Goal: Obtain resource: Download file/media

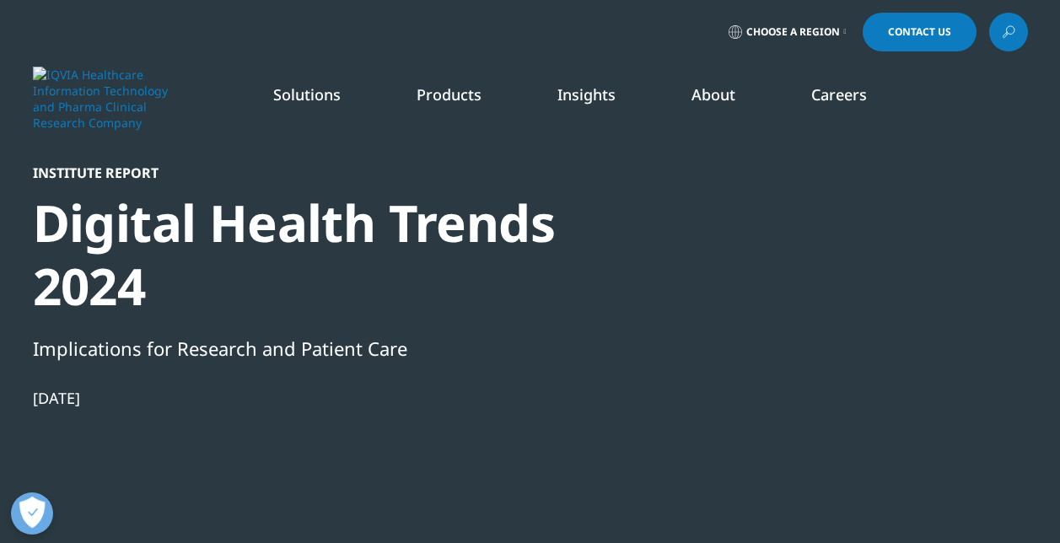
click at [962, 415] on div at bounding box center [866, 354] width 326 height 380
click at [822, 251] on div at bounding box center [866, 354] width 326 height 380
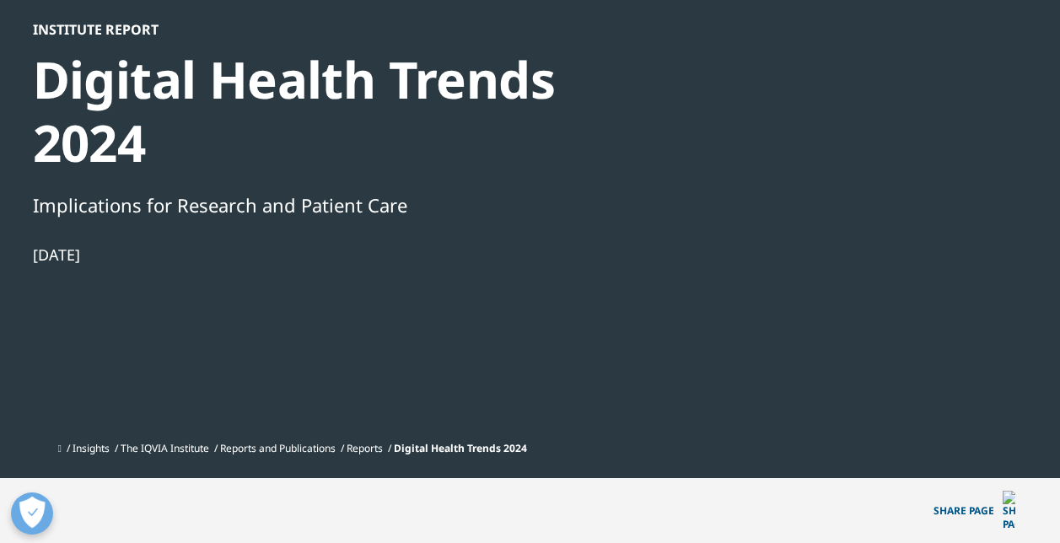
scroll to position [169, 0]
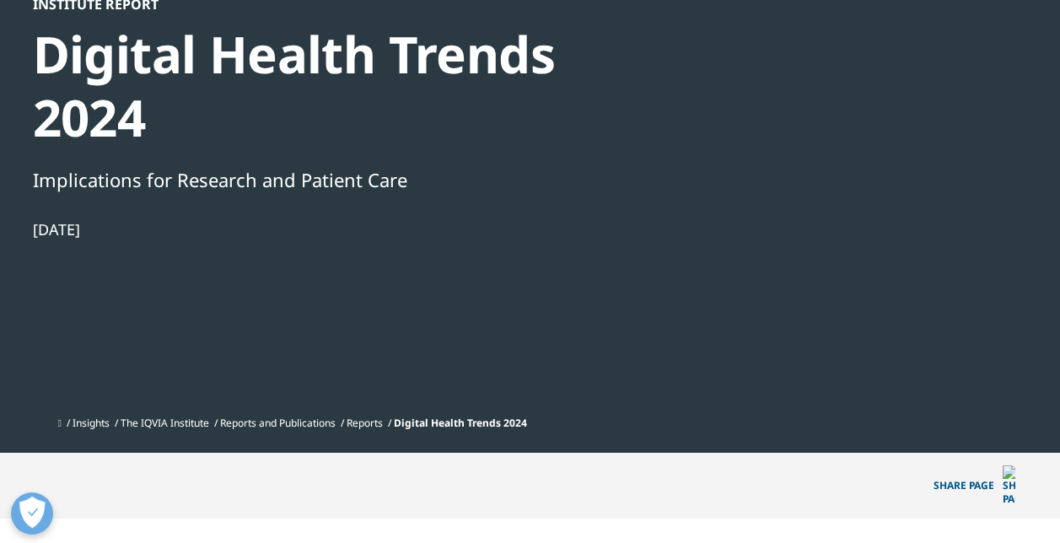
click at [967, 275] on div at bounding box center [866, 186] width 326 height 380
click at [973, 368] on div at bounding box center [866, 186] width 326 height 380
drag, startPoint x: 973, startPoint y: 343, endPoint x: 969, endPoint y: 333, distance: 11.0
click at [971, 339] on div at bounding box center [866, 186] width 326 height 380
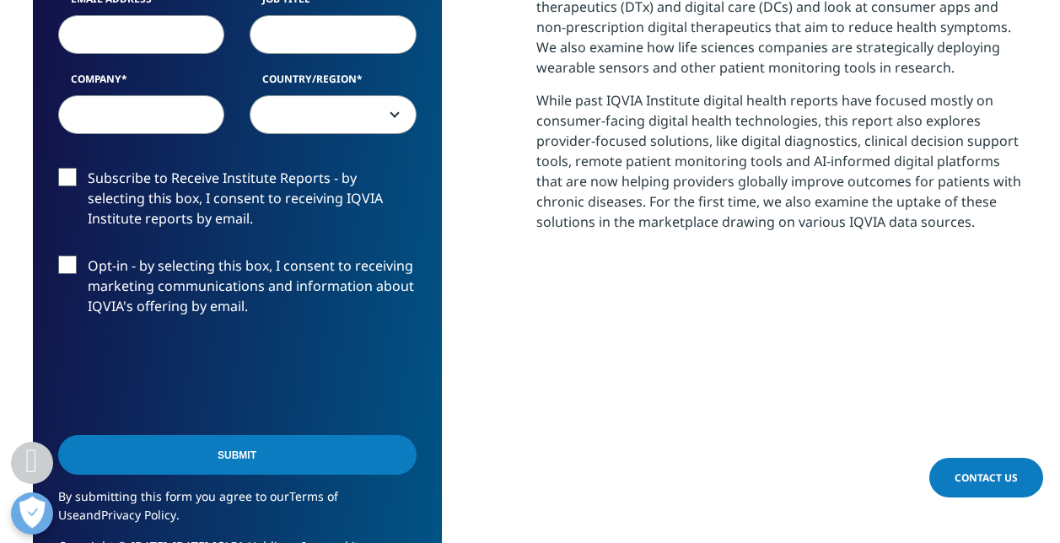
scroll to position [928, 0]
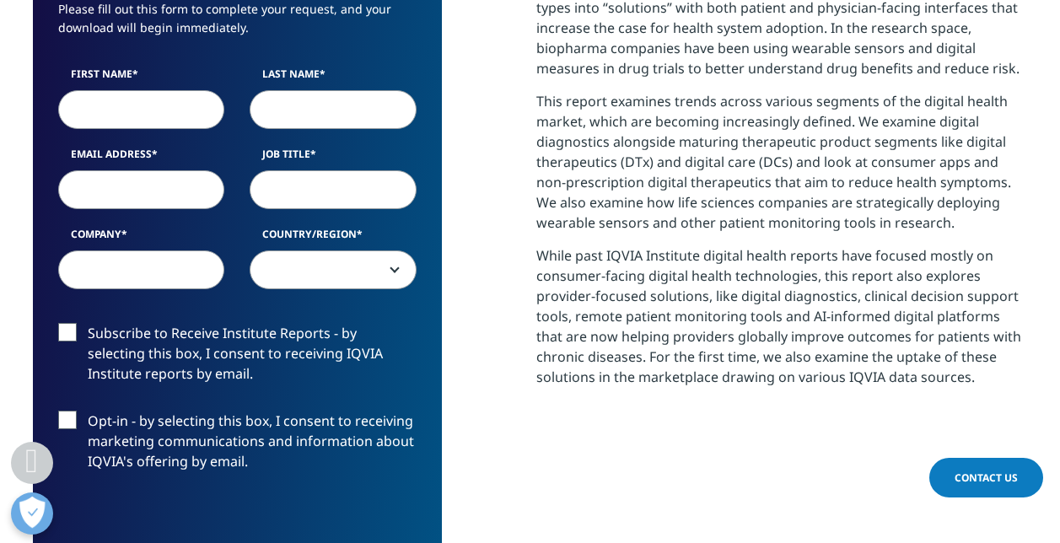
click at [106, 90] on input "First Name" at bounding box center [141, 109] width 167 height 39
type input "Aman"
type input "Mehan"
type input "mehan.aman@bcg.com"
type input "BCG"
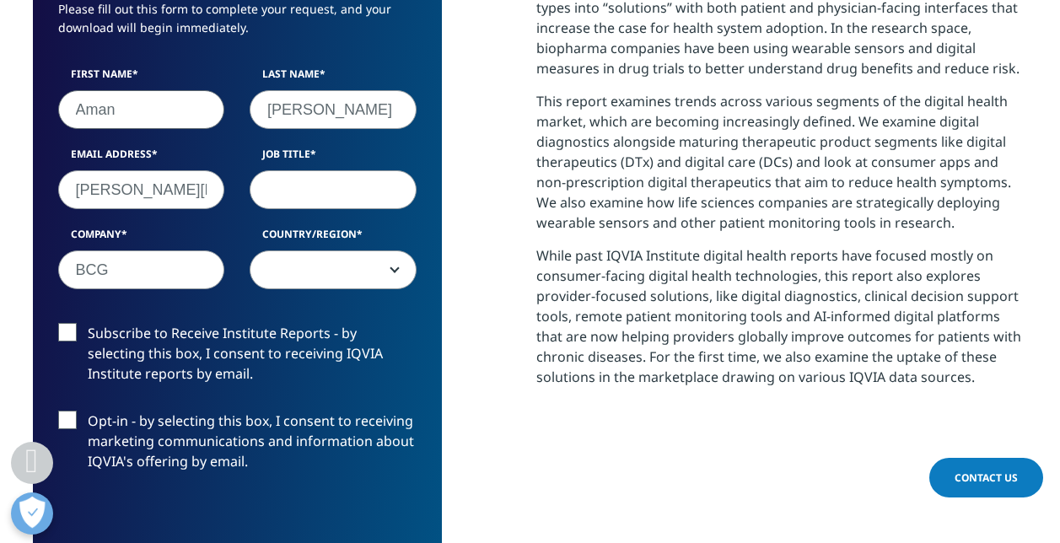
select select "[GEOGRAPHIC_DATA]"
click at [321, 170] on input "Job Title" at bounding box center [333, 189] width 167 height 39
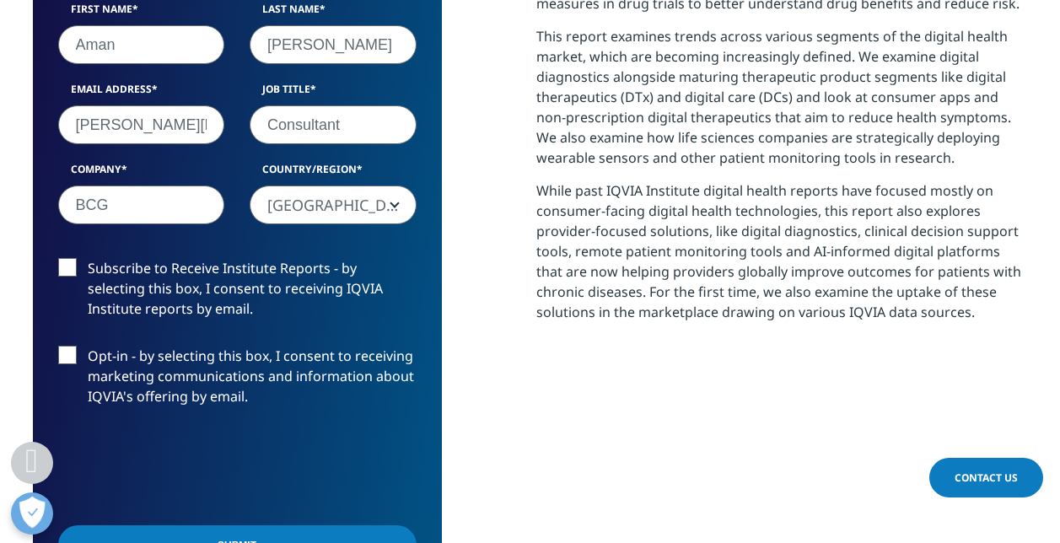
scroll to position [1012, 0]
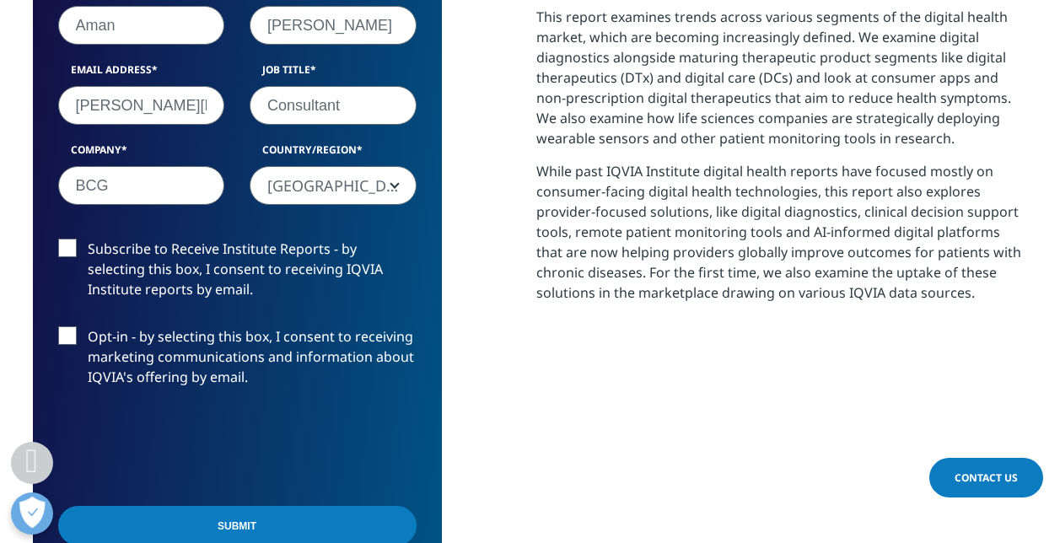
type input "Consultant"
click at [263, 506] on input "Submit" at bounding box center [237, 526] width 358 height 40
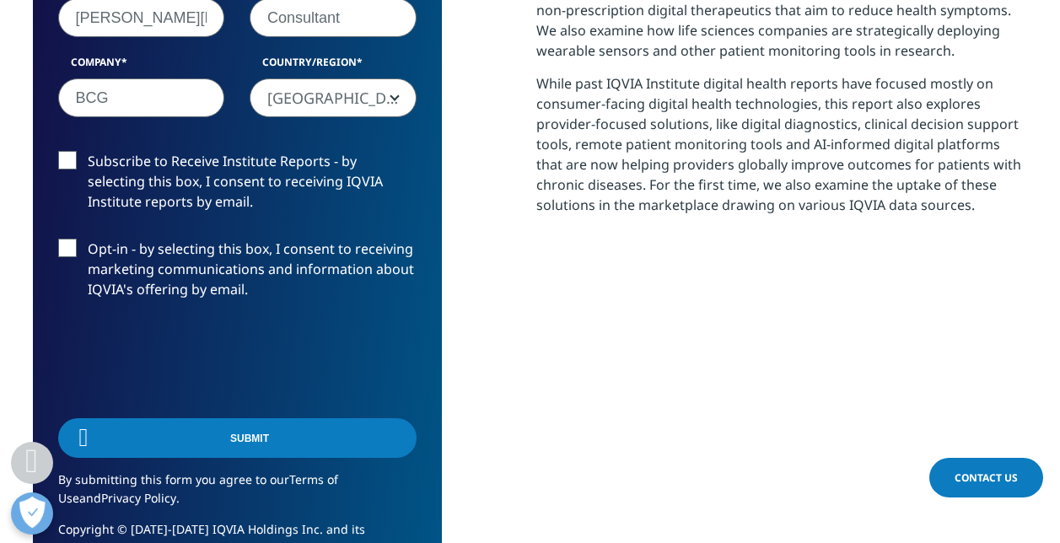
scroll to position [8, 8]
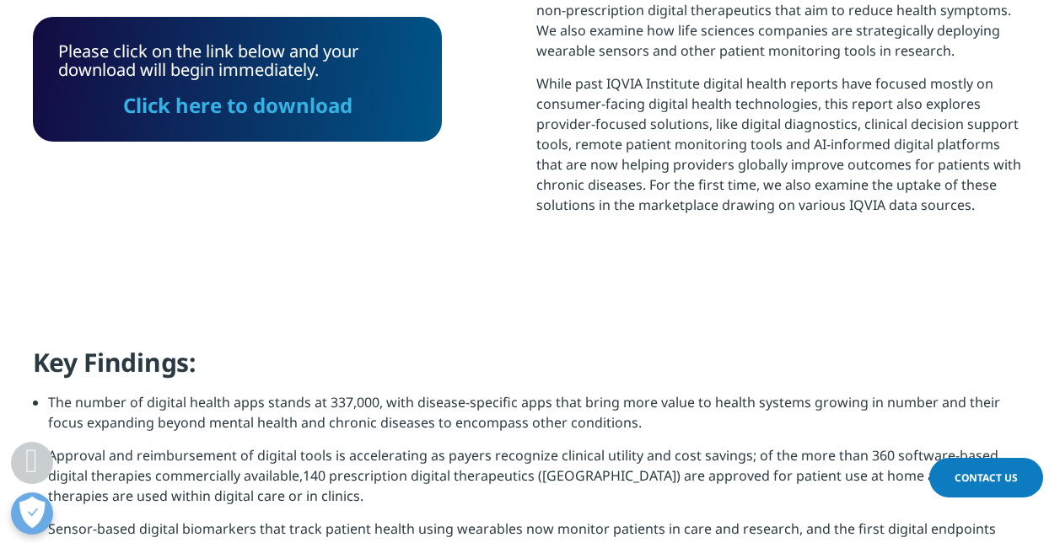
click at [308, 110] on link "Click here to download" at bounding box center [237, 105] width 229 height 28
